Goal: Transaction & Acquisition: Purchase product/service

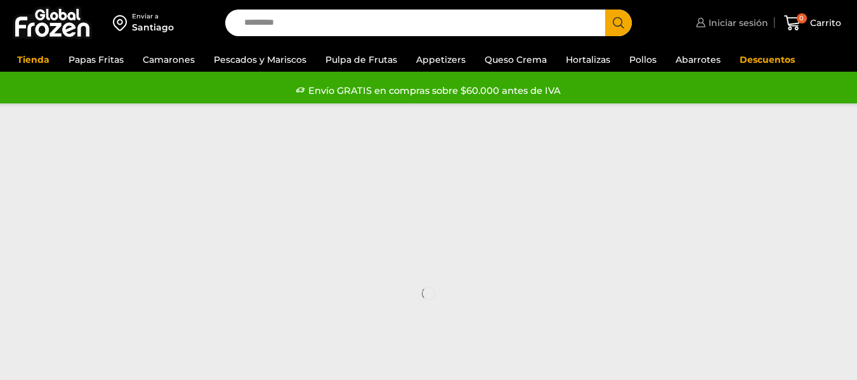
drag, startPoint x: 0, startPoint y: 0, endPoint x: 757, endPoint y: 27, distance: 757.7
click at [757, 27] on span "Iniciar sesión" at bounding box center [736, 22] width 63 height 13
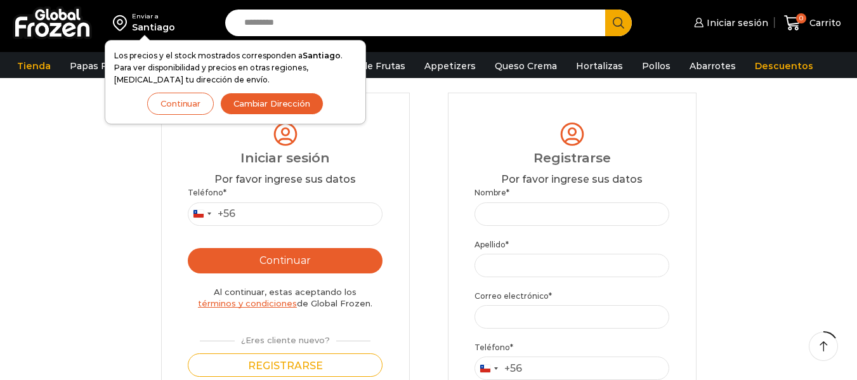
scroll to position [63, 0]
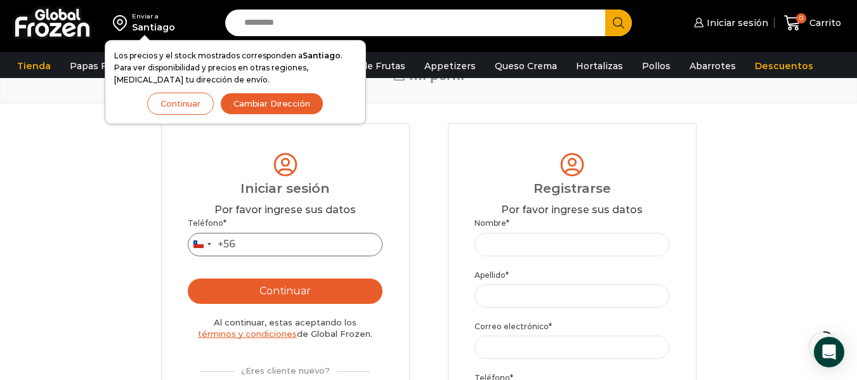
click at [288, 237] on input "Teléfono *" at bounding box center [285, 244] width 195 height 23
type input "*********"
click at [283, 290] on button "Continuar" at bounding box center [285, 290] width 195 height 25
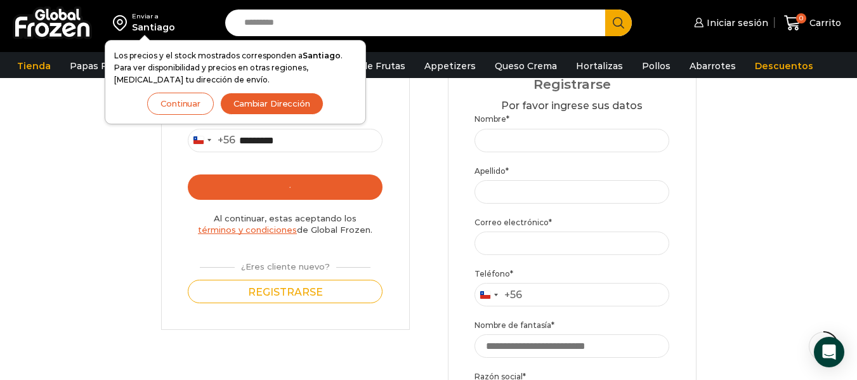
scroll to position [190, 0]
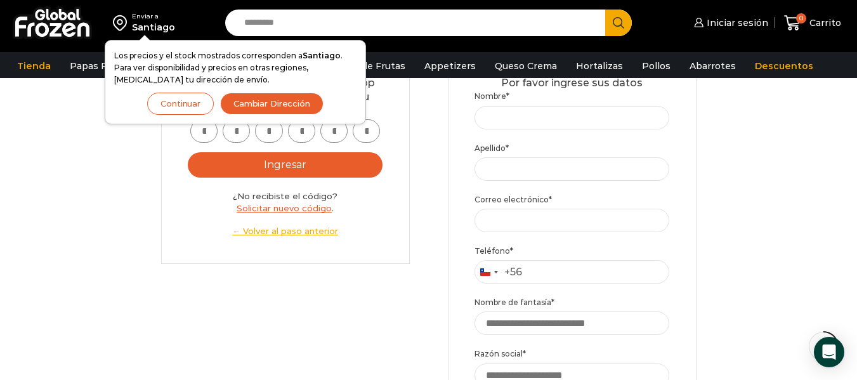
click at [178, 98] on button "Continuar" at bounding box center [180, 104] width 67 height 22
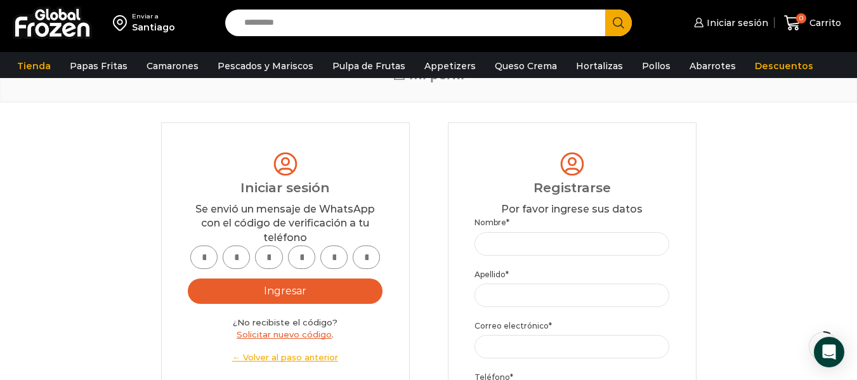
scroll to position [63, 0]
click at [208, 261] on input "text" at bounding box center [203, 257] width 27 height 23
type input "*"
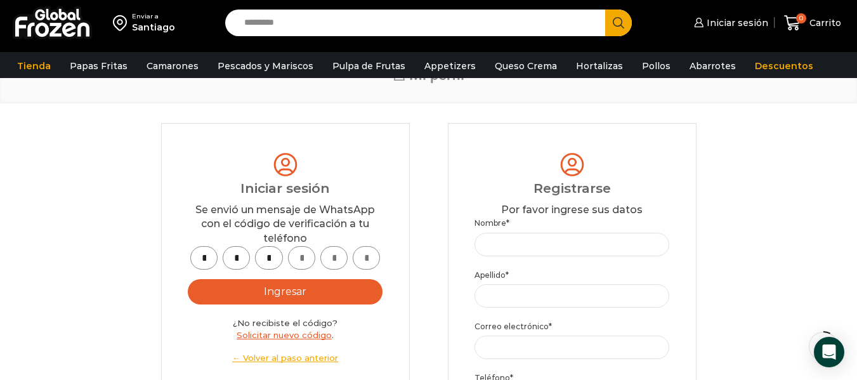
type input "*"
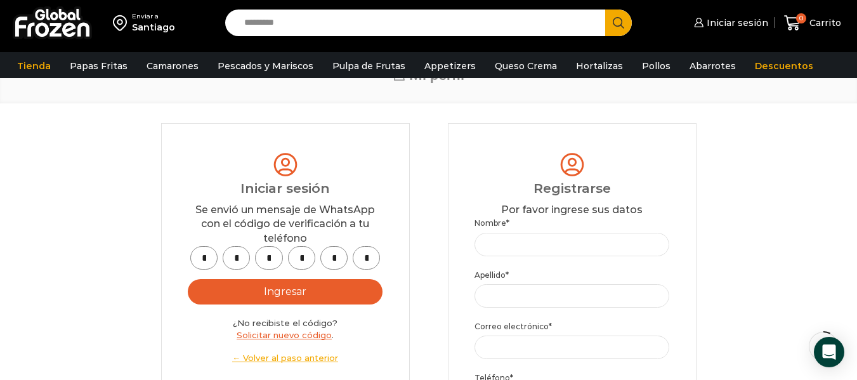
click at [281, 294] on button "Ingresar" at bounding box center [285, 291] width 195 height 25
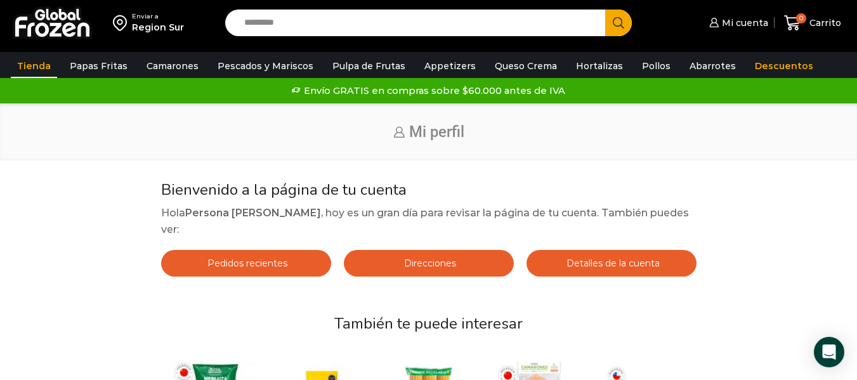
click at [45, 63] on link "Tienda" at bounding box center [34, 66] width 46 height 24
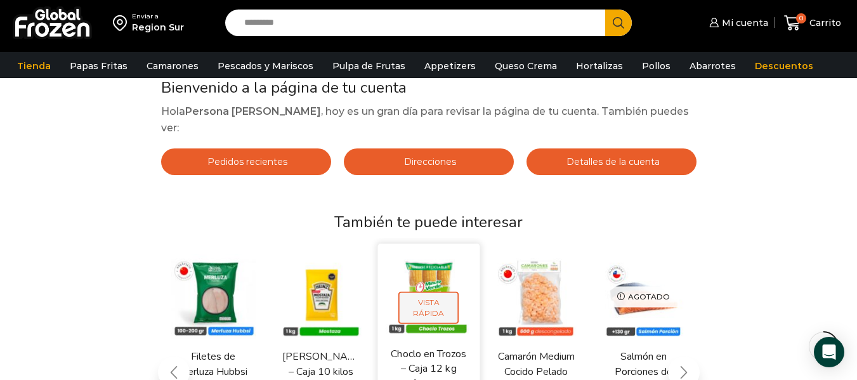
scroll to position [254, 0]
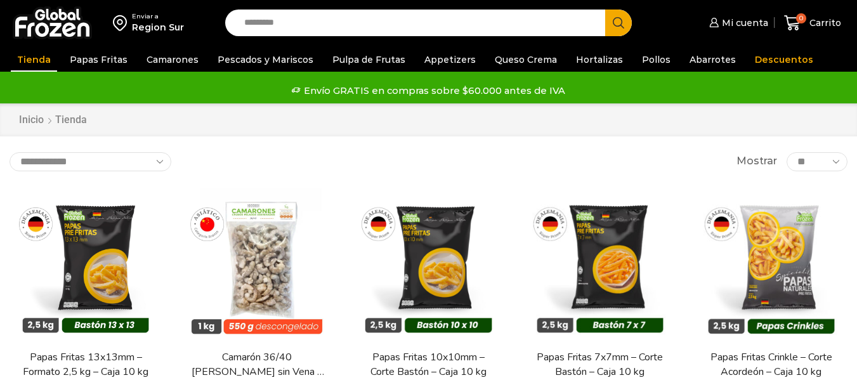
scroll to position [41, 0]
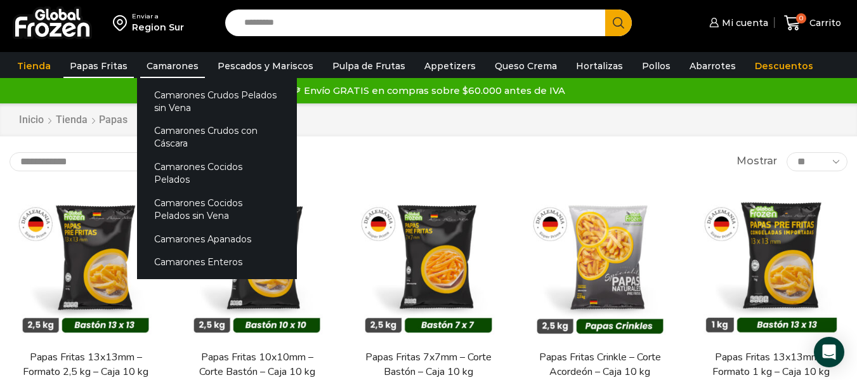
click at [152, 70] on link "Camarones" at bounding box center [172, 66] width 65 height 24
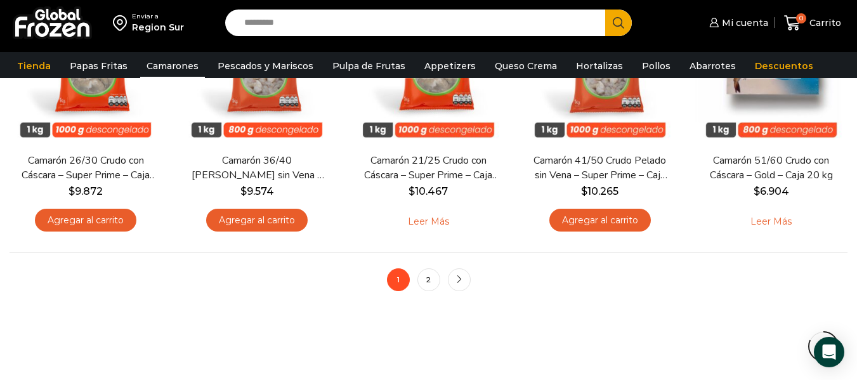
scroll to position [1078, 0]
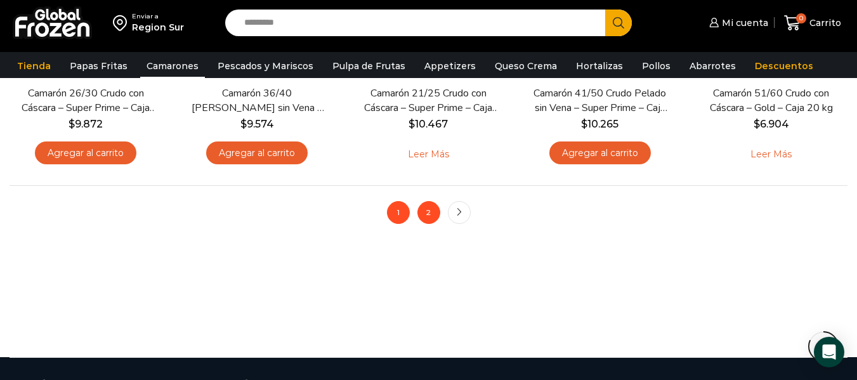
click at [432, 211] on link "2" at bounding box center [428, 212] width 23 height 23
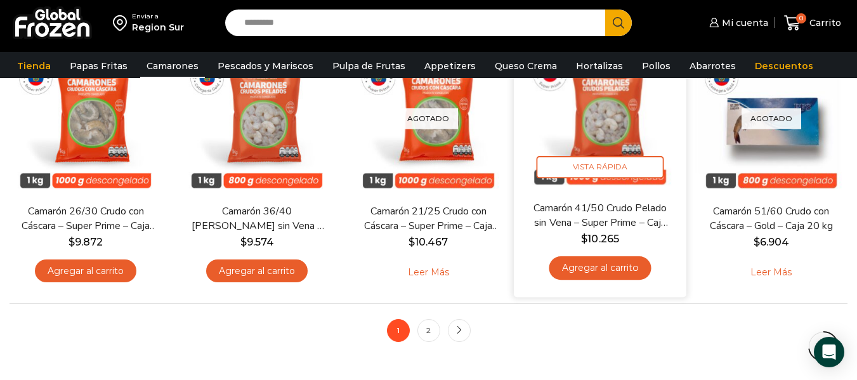
scroll to position [951, 0]
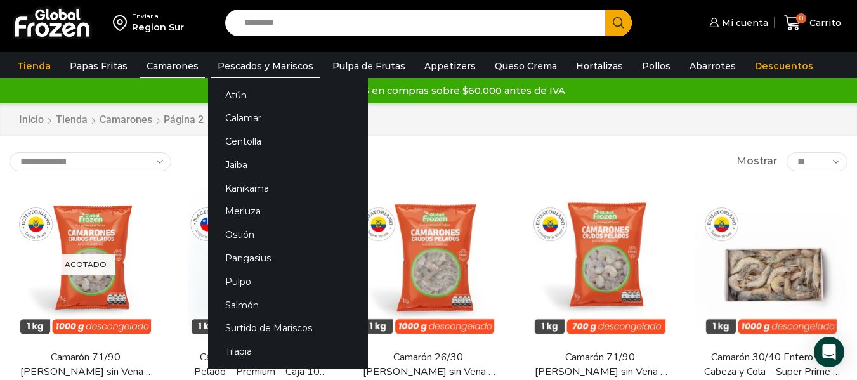
click at [280, 70] on link "Pescados y Mariscos" at bounding box center [265, 66] width 108 height 24
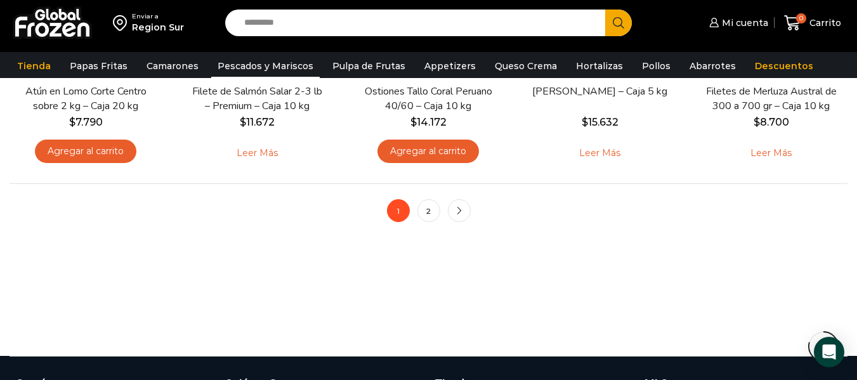
scroll to position [1142, 0]
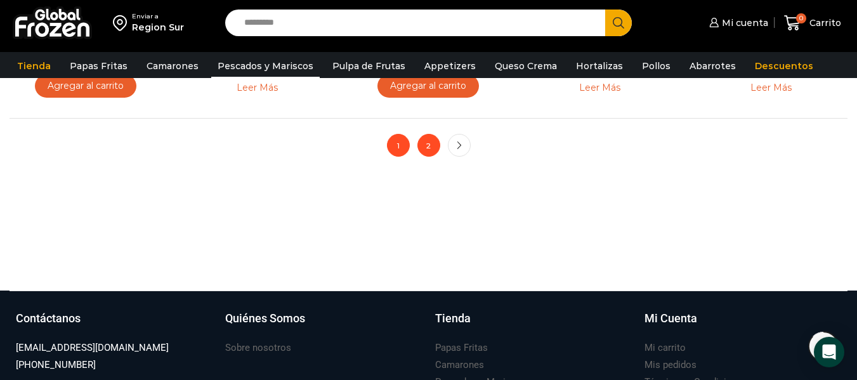
click at [433, 150] on link "2" at bounding box center [428, 145] width 23 height 23
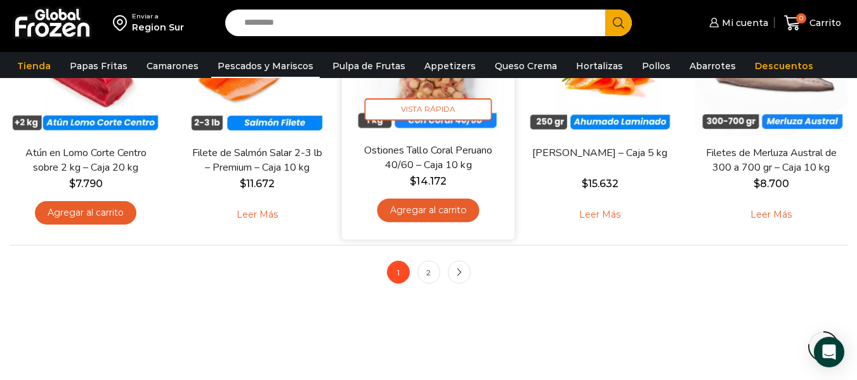
scroll to position [973, 0]
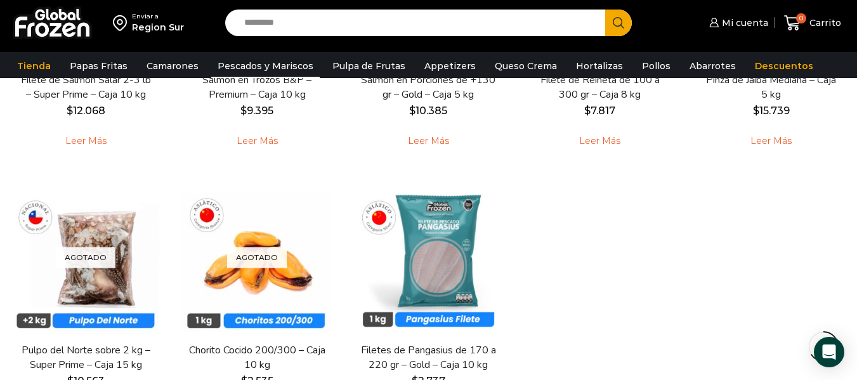
scroll to position [1078, 0]
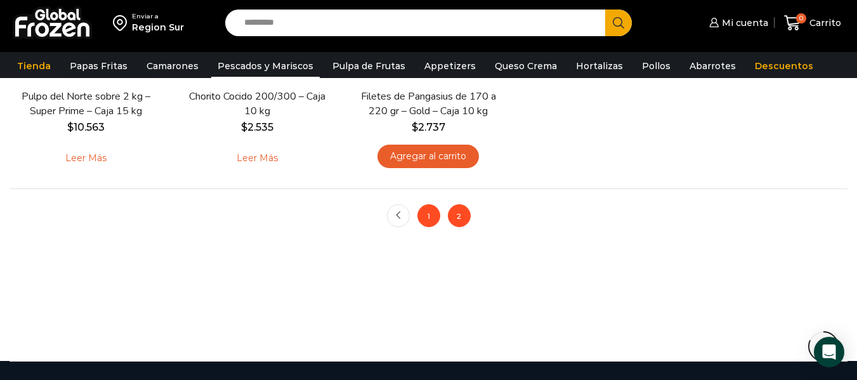
click at [434, 225] on link "1" at bounding box center [428, 215] width 23 height 23
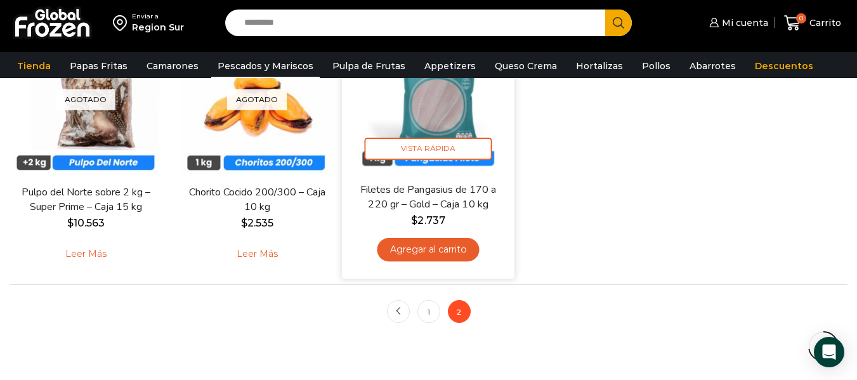
scroll to position [951, 0]
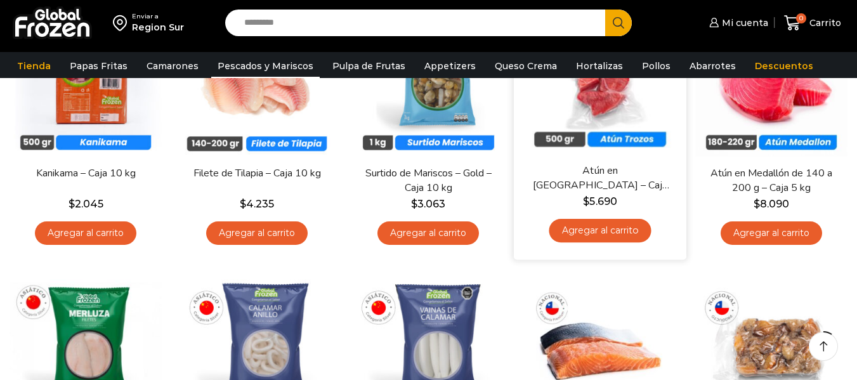
scroll to position [127, 0]
